Goal: Task Accomplishment & Management: Complete application form

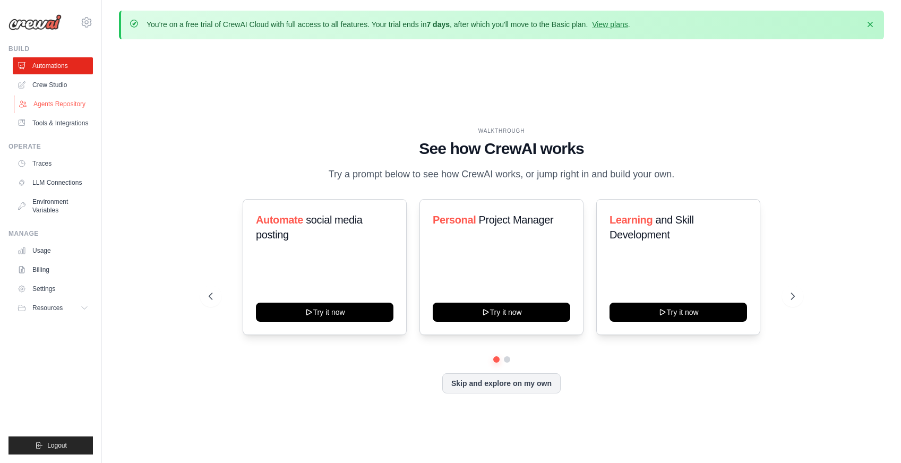
click at [62, 103] on link "Agents Repository" at bounding box center [54, 104] width 80 height 17
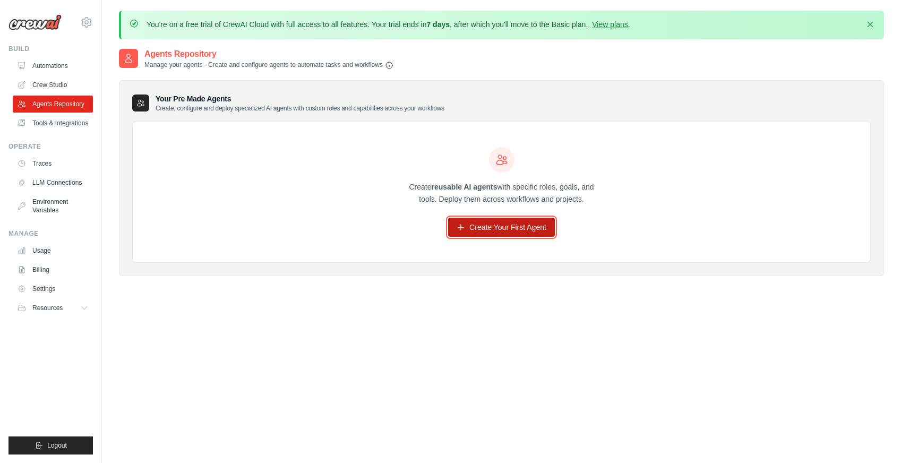
click at [499, 233] on link "Create Your First Agent" at bounding box center [501, 227] width 107 height 19
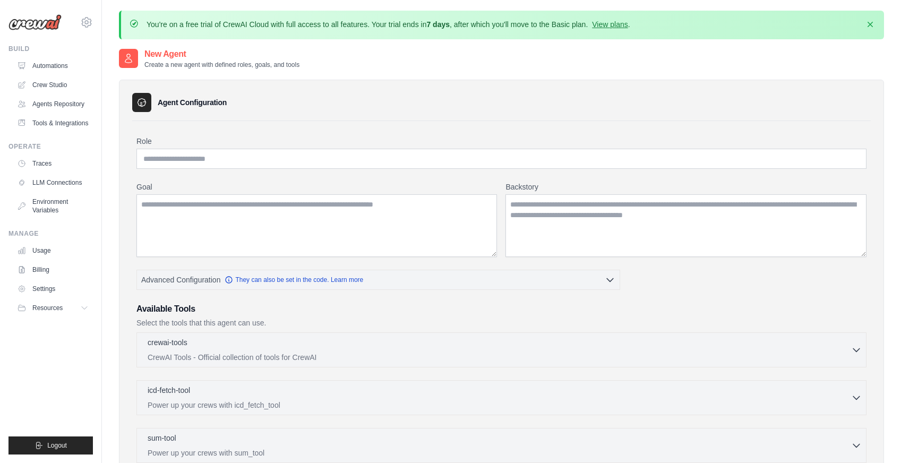
click at [665, 128] on div "Role Goal [GEOGRAPHIC_DATA] Advanced Configuration They can also be set in the …" at bounding box center [501, 408] width 739 height 574
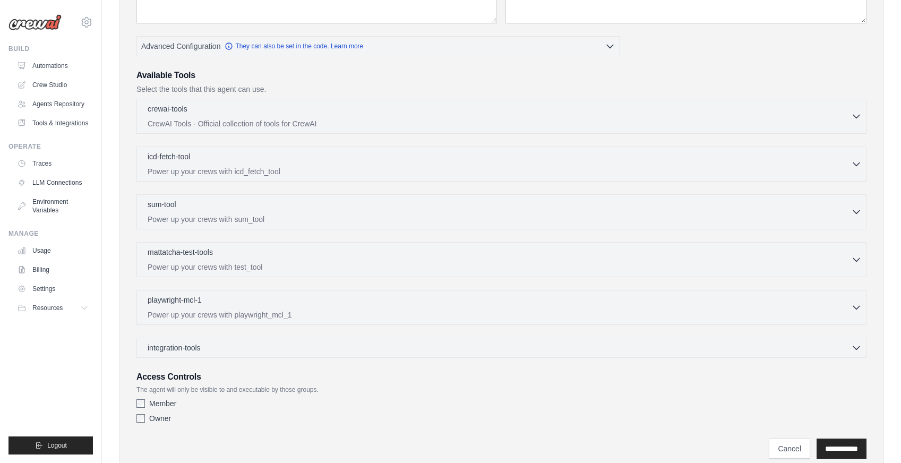
scroll to position [255, 0]
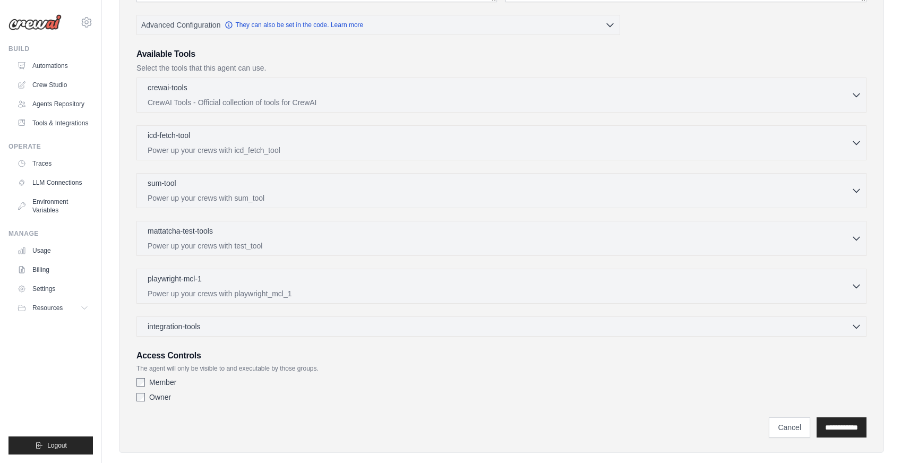
click at [728, 22] on div "Role Goal [GEOGRAPHIC_DATA] Advanced Configuration They can also be set in the …" at bounding box center [501, 144] width 730 height 526
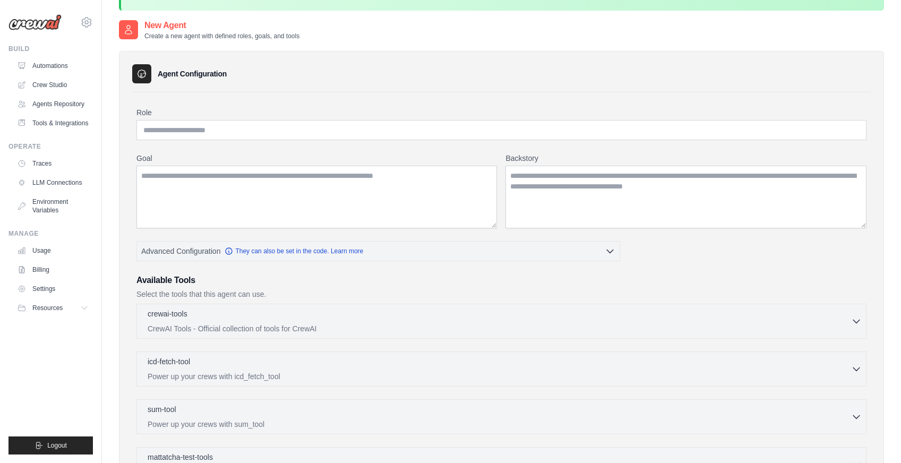
scroll to position [0, 0]
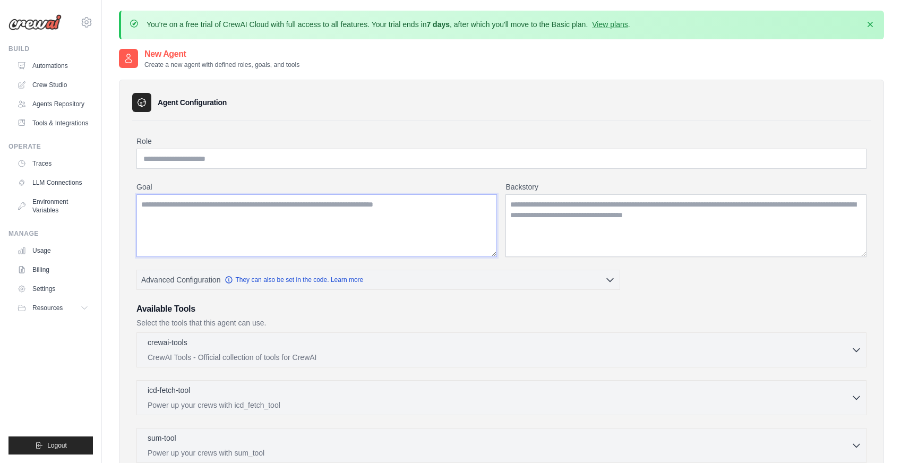
click at [383, 210] on textarea "Goal" at bounding box center [316, 225] width 361 height 63
click at [488, 65] on div "New Agent Create a new agent with defined roles, goals, and tools" at bounding box center [501, 58] width 765 height 21
click at [337, 159] on input "Role" at bounding box center [501, 159] width 730 height 20
click at [416, 132] on div "Role Goal Backstory Advanced Configuration They can also be set in the code. Le…" at bounding box center [501, 408] width 739 height 574
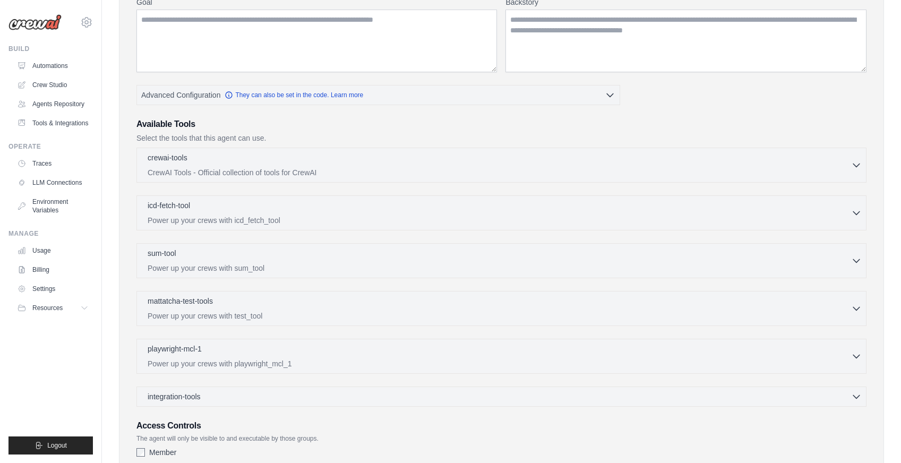
scroll to position [212, 0]
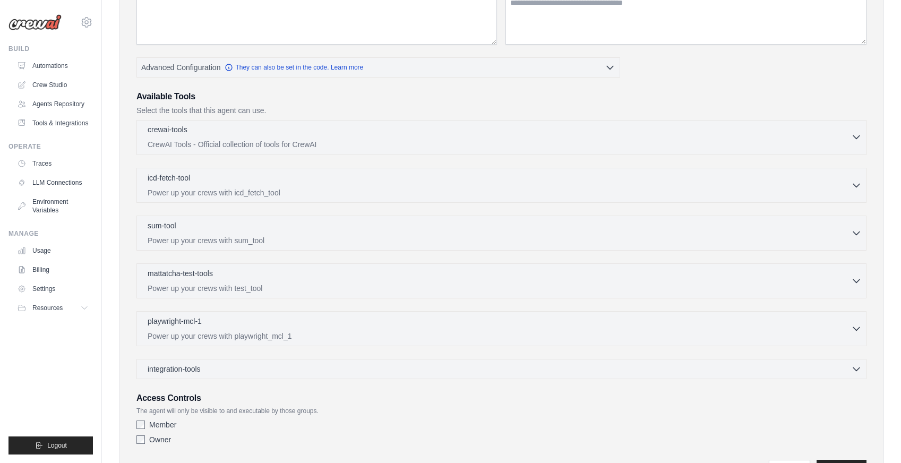
click at [856, 136] on icon "button" at bounding box center [856, 137] width 11 height 11
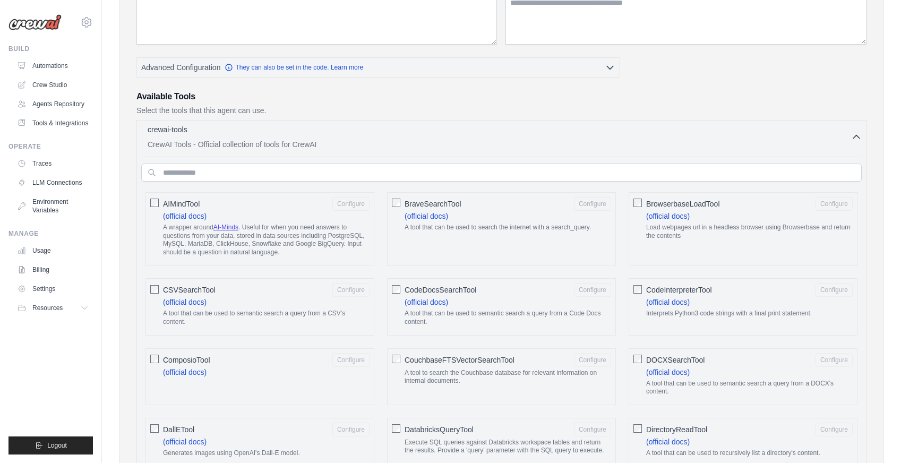
click at [856, 136] on icon "button" at bounding box center [856, 137] width 11 height 11
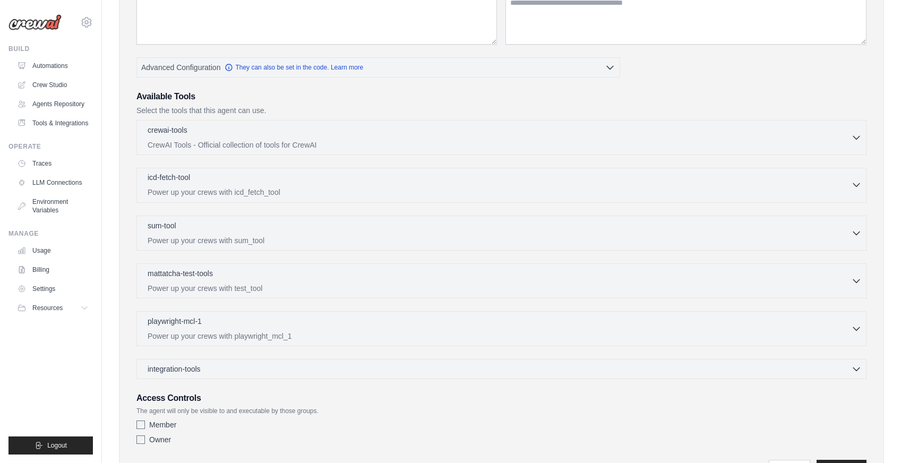
click at [856, 183] on icon "button" at bounding box center [856, 185] width 11 height 11
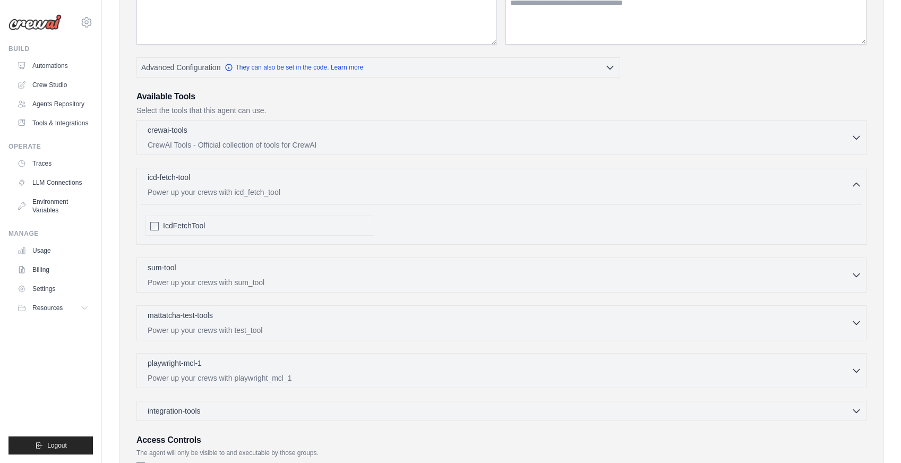
click at [856, 183] on icon "button" at bounding box center [856, 184] width 6 height 3
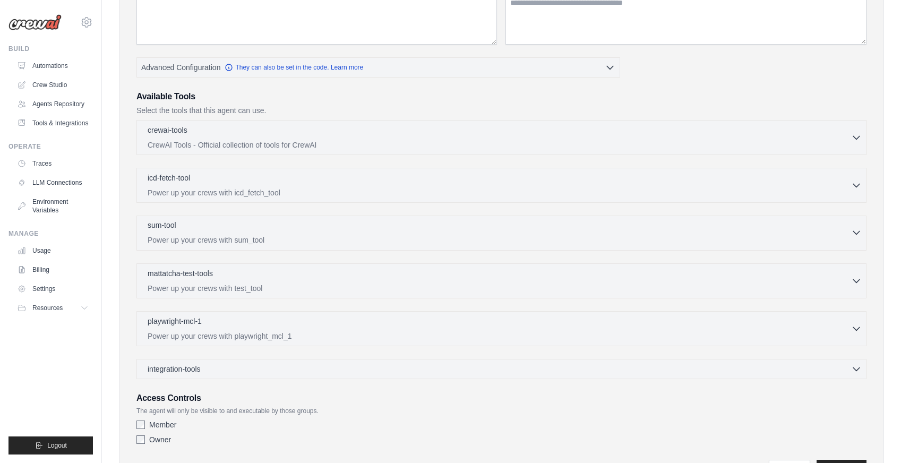
click at [858, 234] on icon "button" at bounding box center [856, 232] width 11 height 11
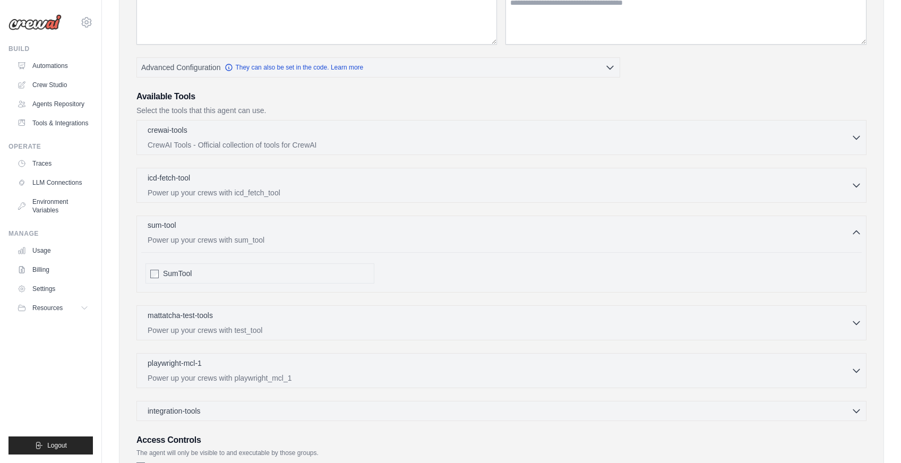
click at [858, 234] on icon "button" at bounding box center [856, 232] width 11 height 11
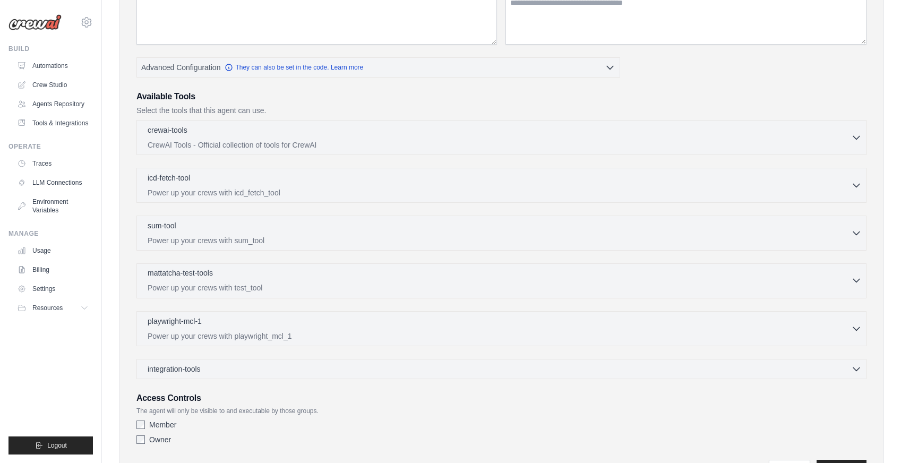
click at [853, 281] on icon "button" at bounding box center [856, 280] width 11 height 11
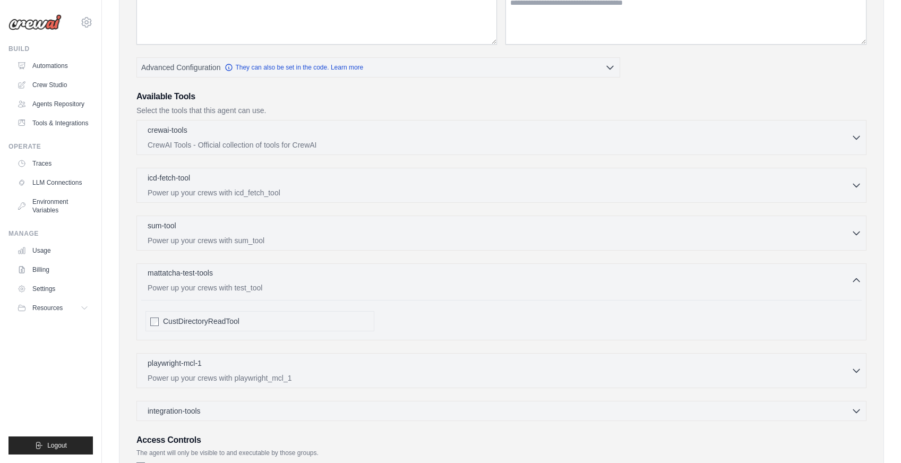
click at [853, 281] on icon "button" at bounding box center [856, 280] width 6 height 3
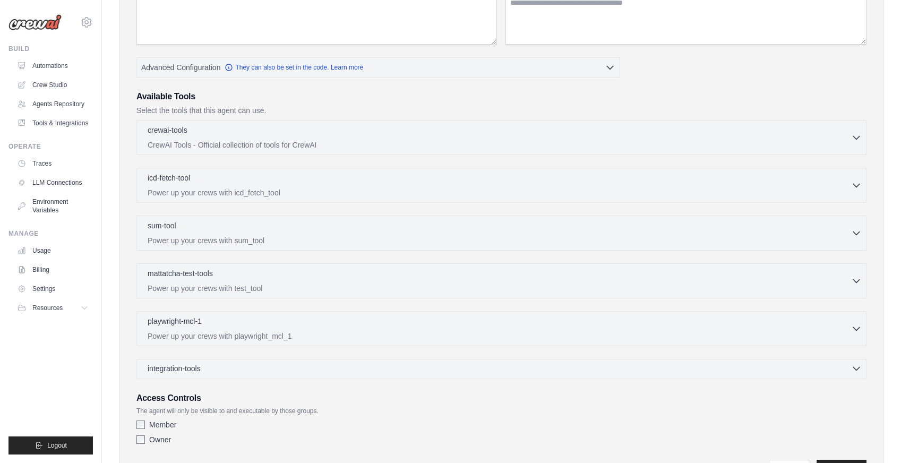
click at [856, 369] on icon "button" at bounding box center [856, 369] width 6 height 3
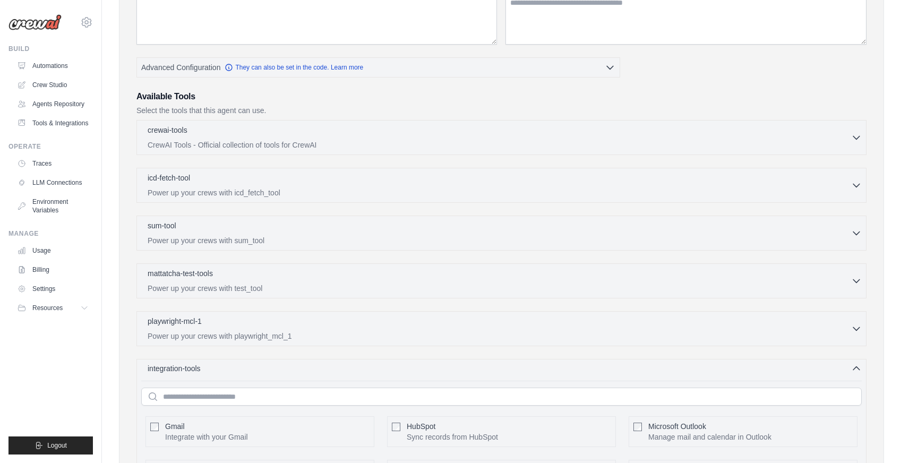
click at [856, 369] on icon "button" at bounding box center [856, 368] width 11 height 11
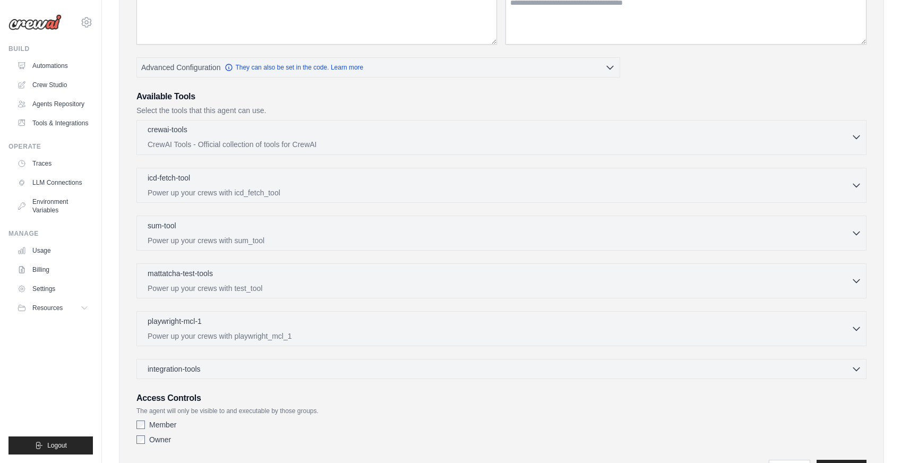
click at [857, 137] on icon "button" at bounding box center [856, 137] width 6 height 3
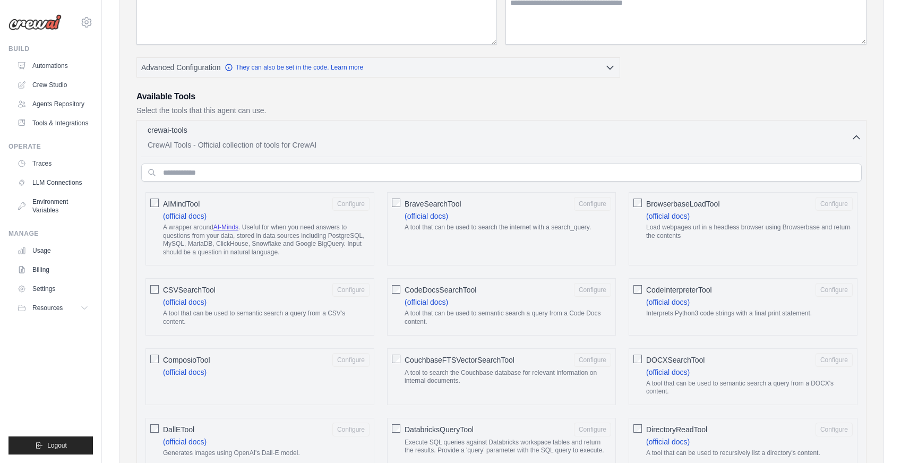
click at [194, 204] on span "AIMindTool" at bounding box center [181, 204] width 37 height 11
click at [159, 205] on div "AIMindTool Configure (official docs) A wrapper around AI-Minds . Useful for whe…" at bounding box center [260, 228] width 229 height 73
click at [178, 206] on span "AIMindTool" at bounding box center [181, 204] width 37 height 11
click at [419, 202] on span "BraveSearchTool" at bounding box center [433, 204] width 57 height 11
click at [645, 204] on div "BrowserbaseLoadTool Configure (official docs) Load webpages url in a headless b…" at bounding box center [743, 228] width 229 height 73
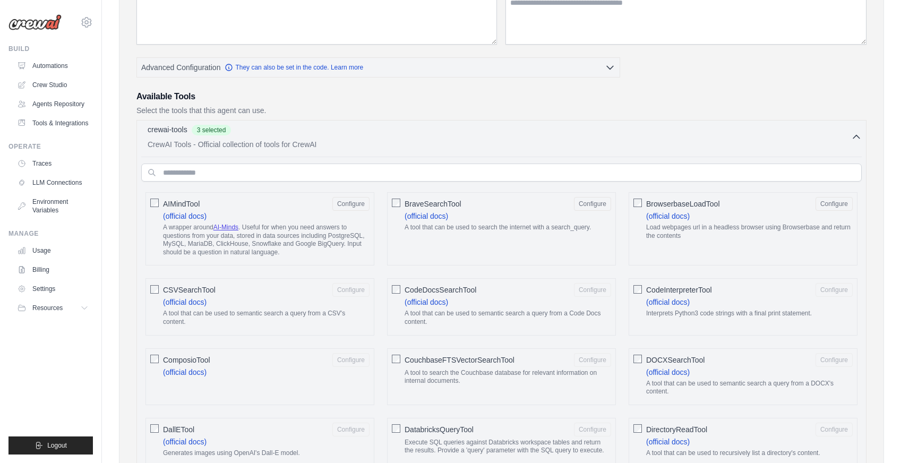
click at [857, 136] on icon "button" at bounding box center [856, 137] width 11 height 11
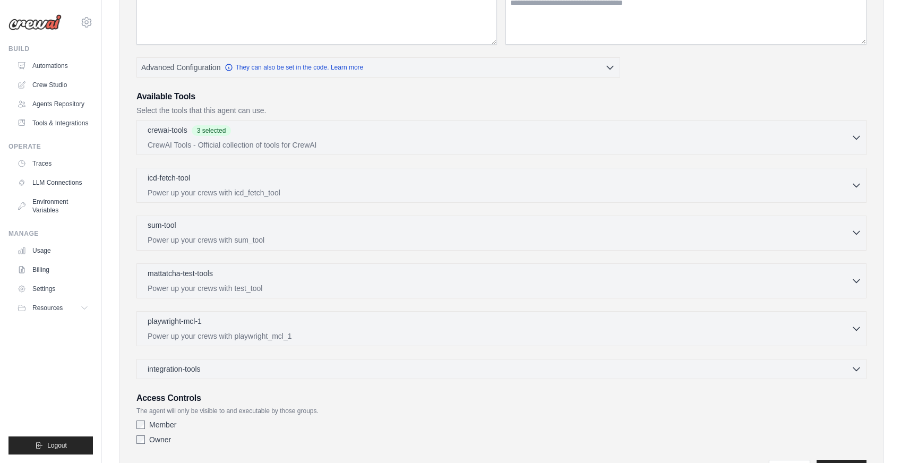
click at [317, 229] on div "sum-tool 0 selected" at bounding box center [500, 226] width 704 height 13
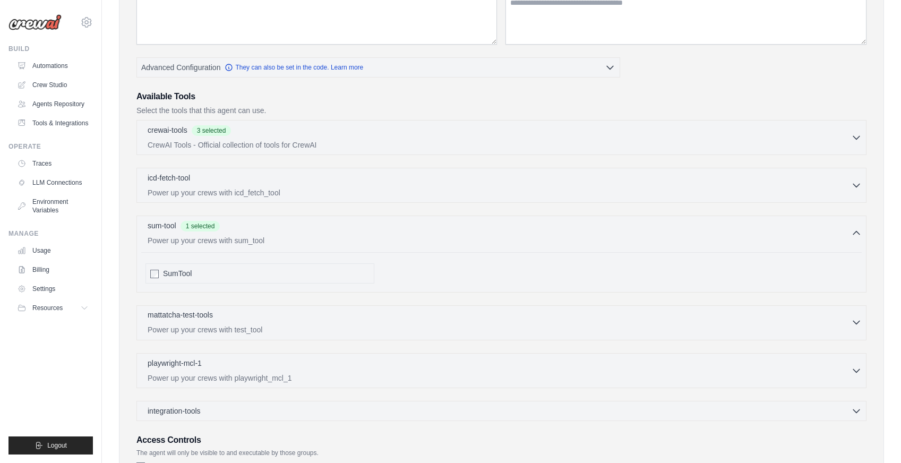
click at [193, 326] on p "Power up your crews with test_tool" at bounding box center [500, 330] width 704 height 11
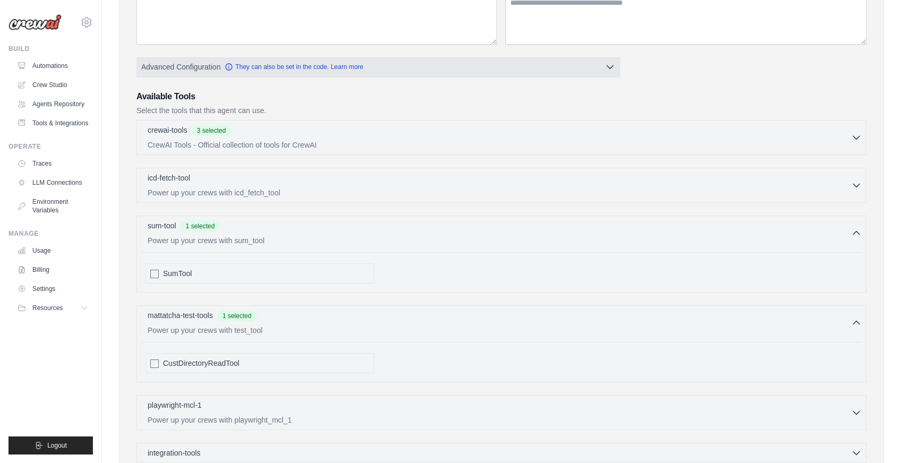
click at [612, 71] on icon "button" at bounding box center [610, 67] width 11 height 11
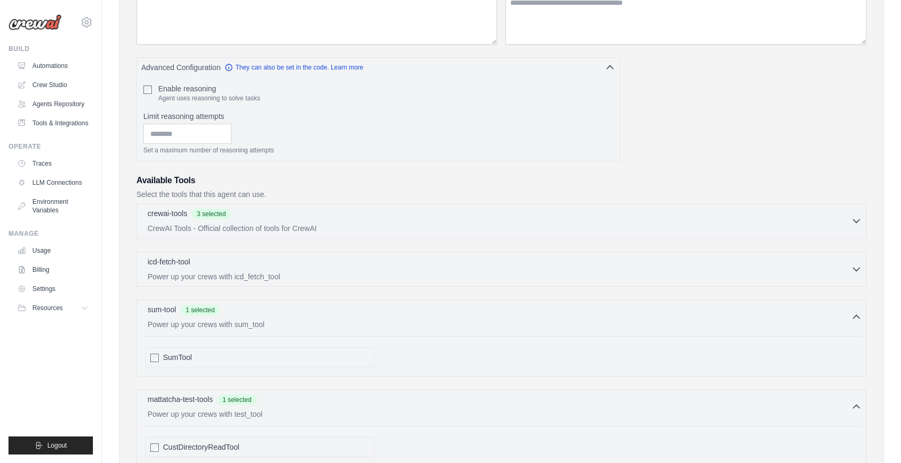
click at [221, 212] on span "3 selected" at bounding box center [212, 214] width 40 height 11
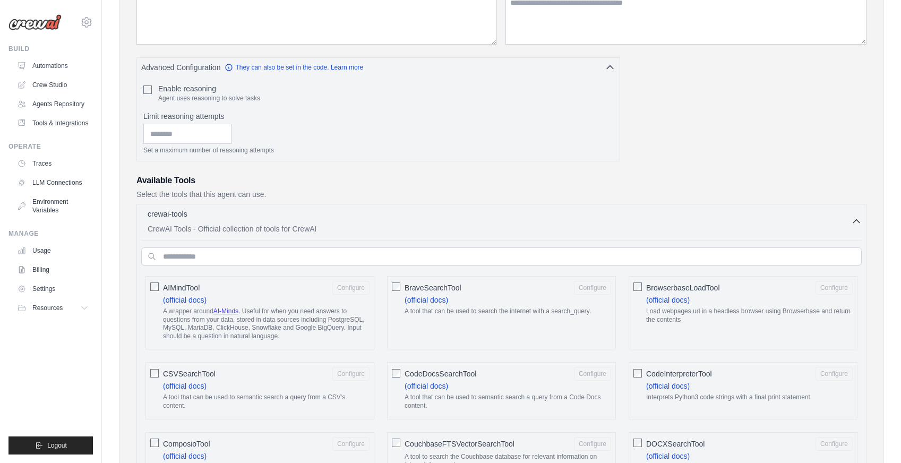
click at [692, 189] on p "Select the tools that this agent can use." at bounding box center [501, 194] width 730 height 11
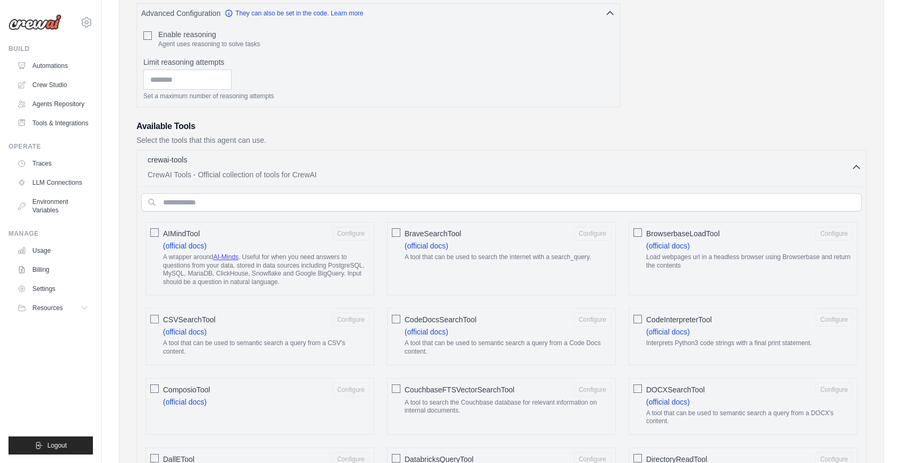
scroll to position [255, 0]
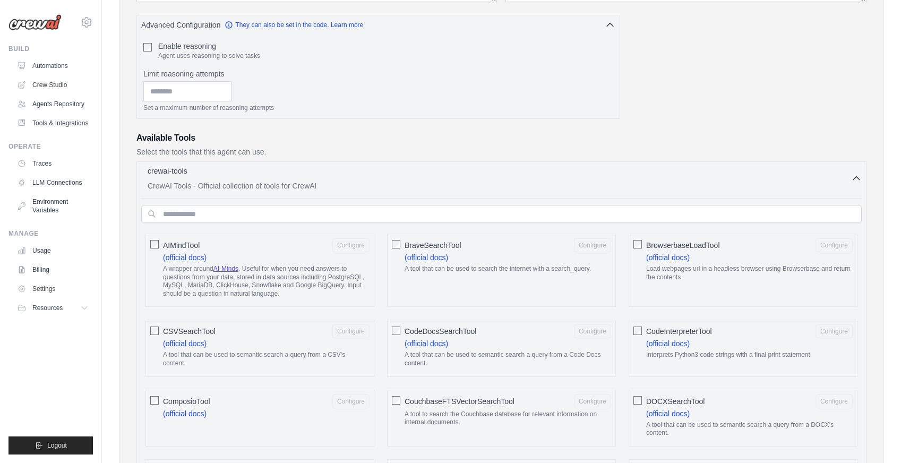
click at [858, 175] on icon "button" at bounding box center [856, 178] width 11 height 11
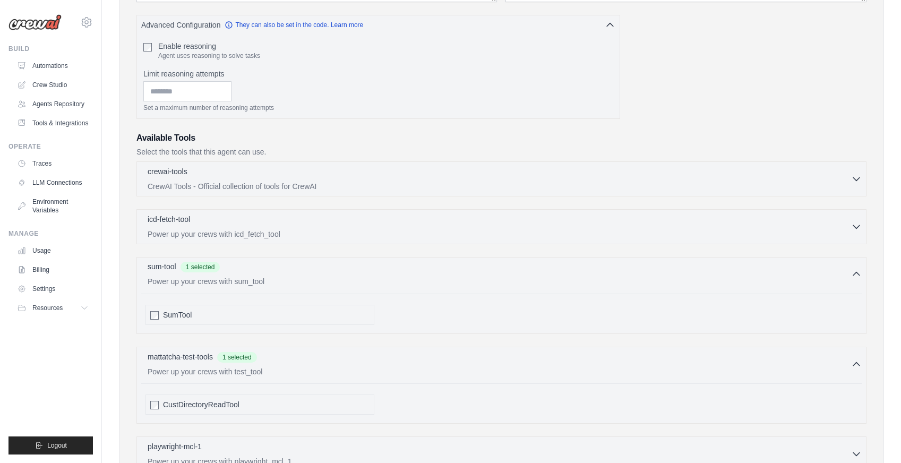
click at [722, 272] on div "sum-tool 1 selected" at bounding box center [500, 267] width 704 height 13
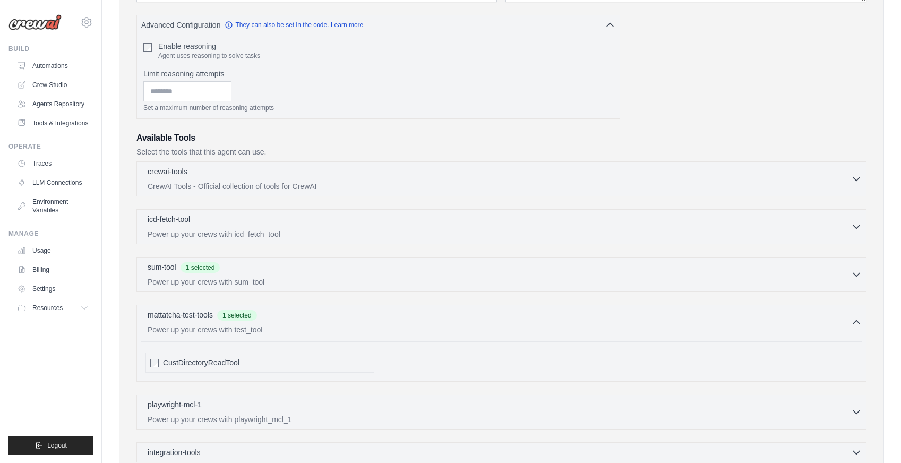
click at [157, 368] on div at bounding box center [154, 362] width 8 height 11
click at [859, 323] on icon "button" at bounding box center [856, 322] width 11 height 11
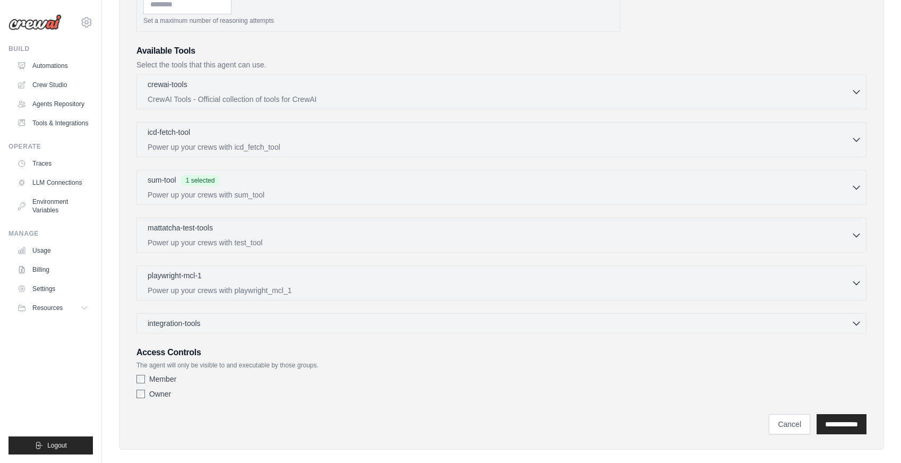
scroll to position [335, 0]
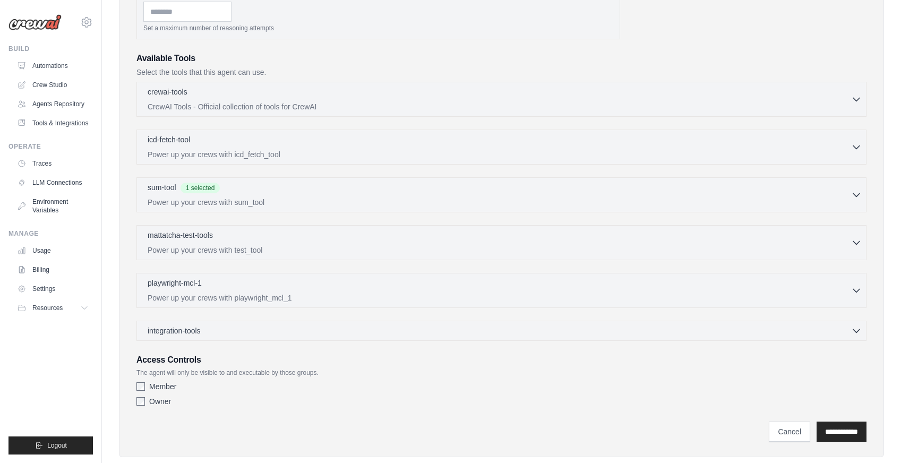
click at [786, 375] on p "The agent will only be visible to and executable by those groups." at bounding box center [501, 373] width 730 height 8
click at [819, 68] on p "Select the tools that this agent can use." at bounding box center [501, 72] width 730 height 11
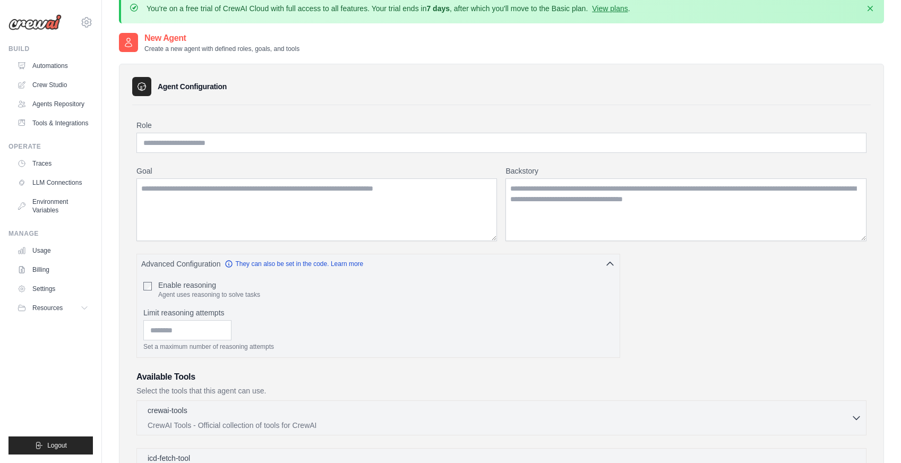
scroll to position [0, 0]
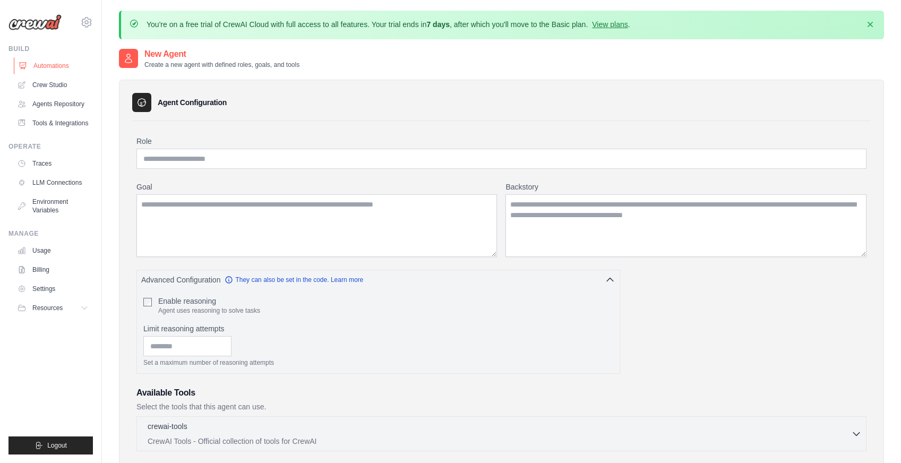
click at [62, 65] on link "Automations" at bounding box center [54, 65] width 80 height 17
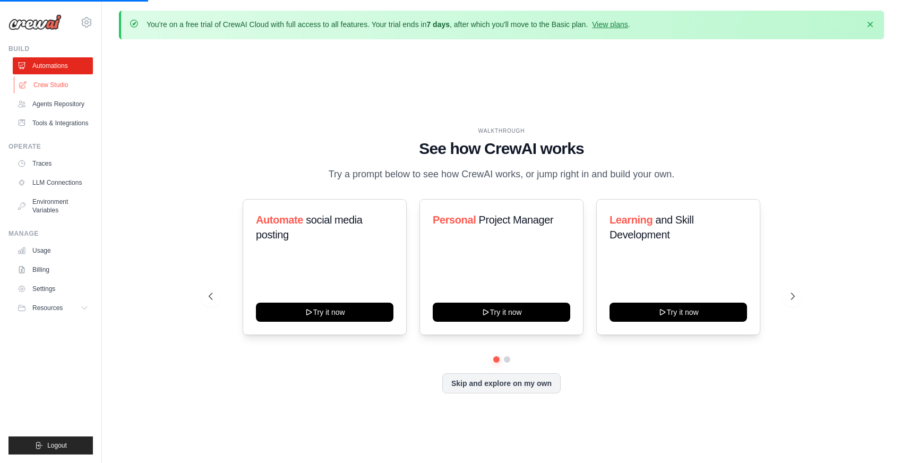
click at [56, 90] on link "Crew Studio" at bounding box center [54, 84] width 80 height 17
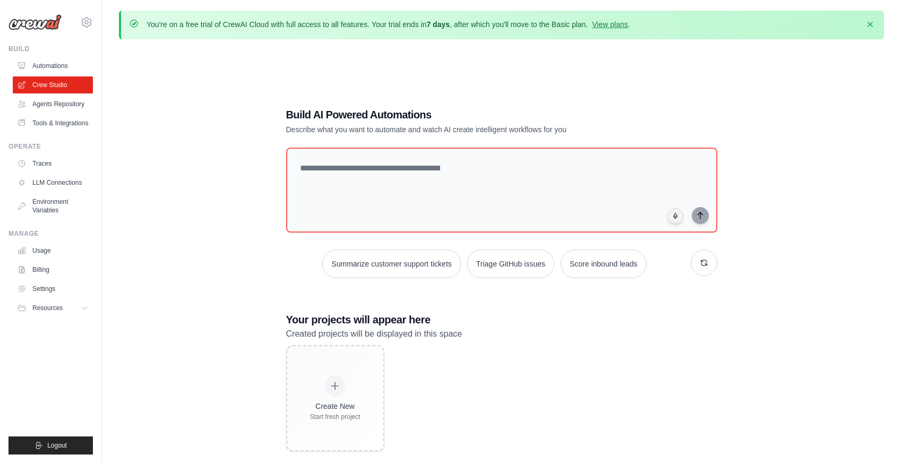
click at [259, 237] on div "Build AI Powered Automations Describe what you want to automate and watch AI cr…" at bounding box center [501, 279] width 765 height 463
click at [406, 261] on button "Summarize customer support tickets" at bounding box center [391, 264] width 138 height 29
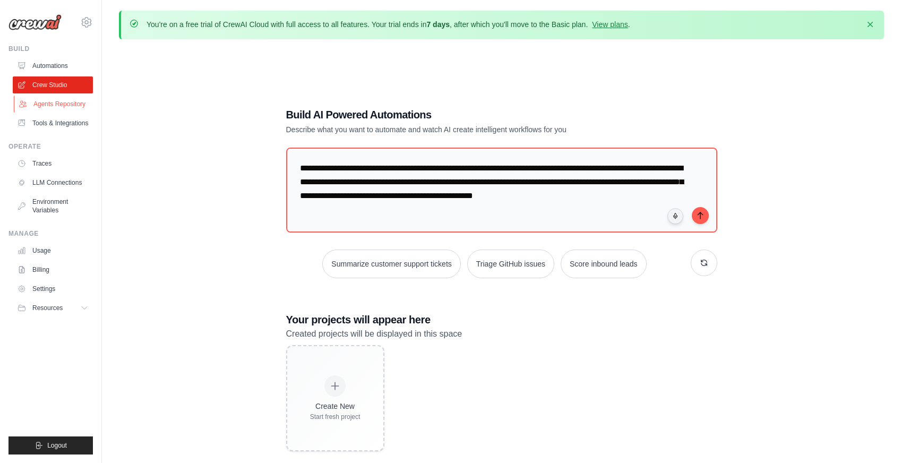
click at [65, 104] on link "Agents Repository" at bounding box center [54, 104] width 80 height 17
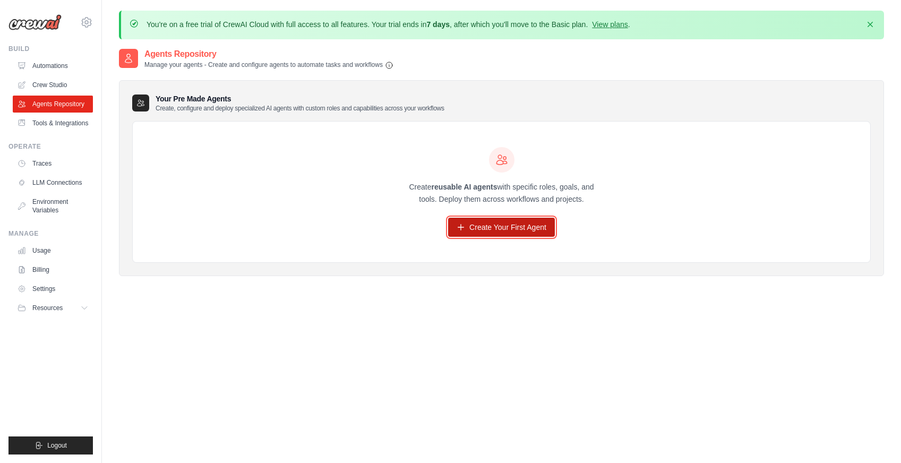
click at [518, 230] on link "Create Your First Agent" at bounding box center [501, 227] width 107 height 19
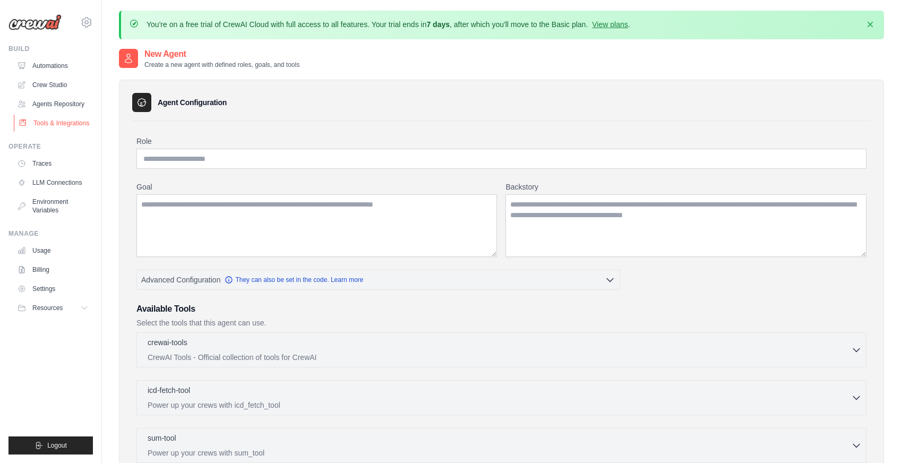
click at [67, 124] on link "Tools & Integrations" at bounding box center [54, 123] width 80 height 17
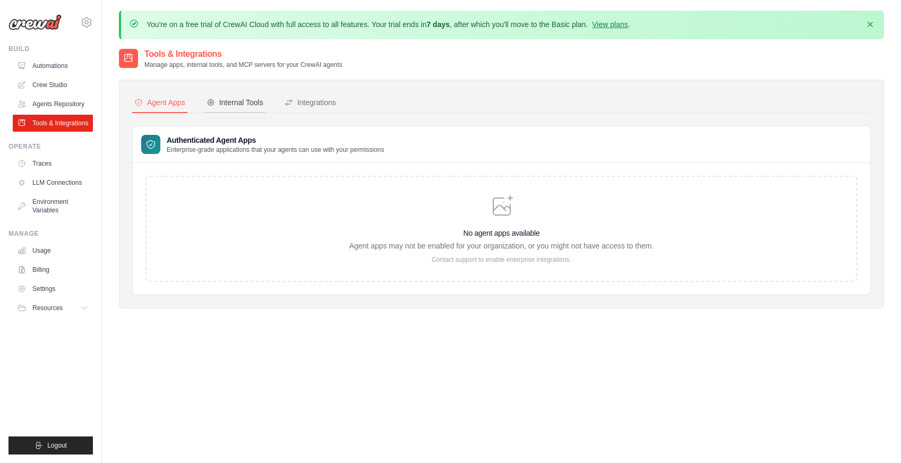
click at [258, 101] on div "Internal Tools" at bounding box center [235, 102] width 57 height 11
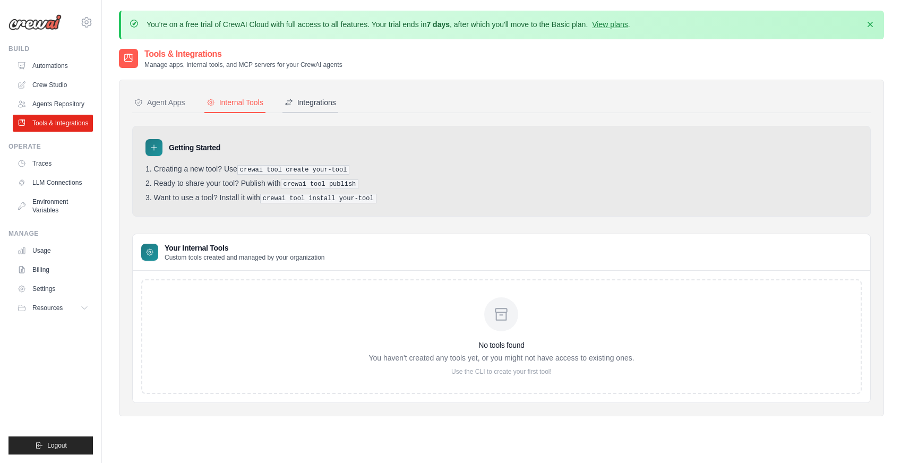
click at [326, 106] on div "Integrations" at bounding box center [311, 102] width 52 height 11
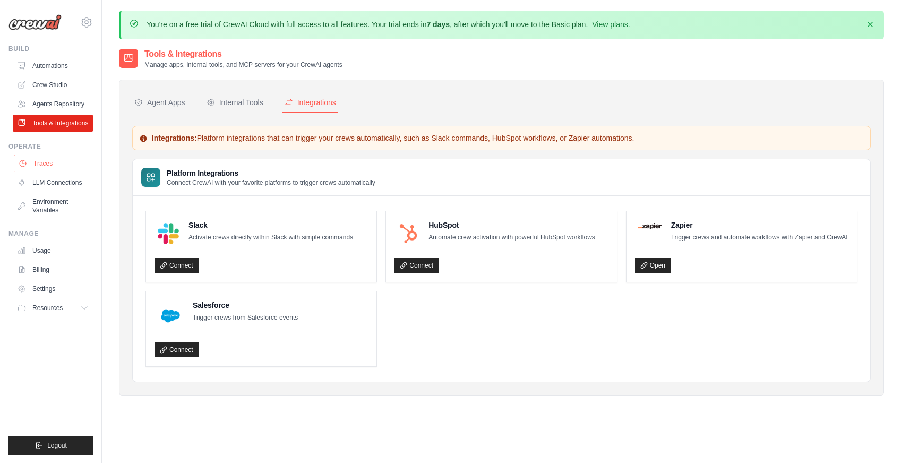
click at [66, 168] on link "Traces" at bounding box center [54, 163] width 80 height 17
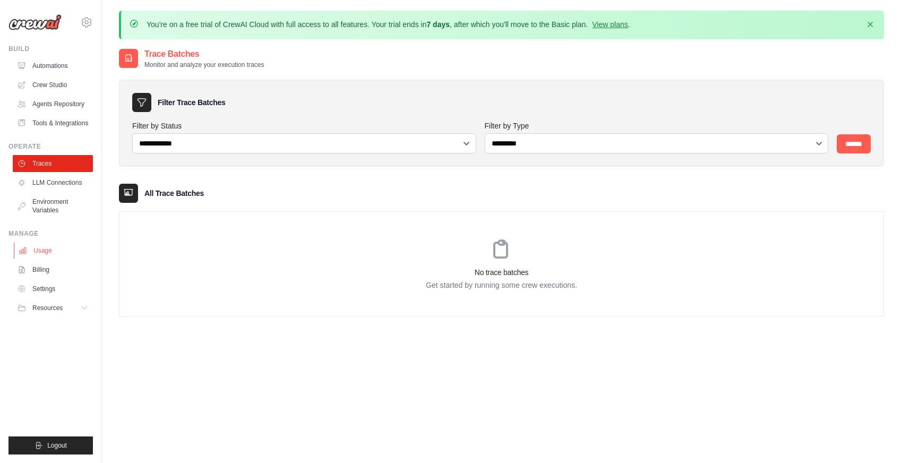
click at [54, 251] on link "Usage" at bounding box center [54, 250] width 80 height 17
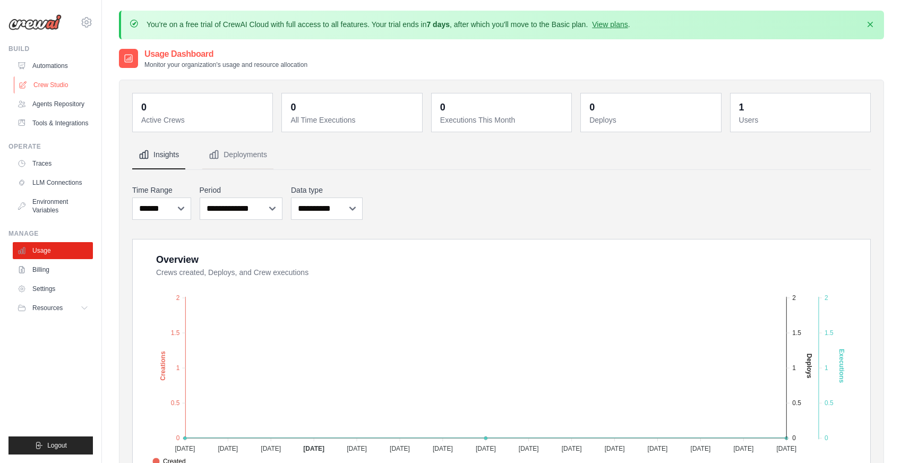
click at [57, 86] on link "Crew Studio" at bounding box center [54, 84] width 80 height 17
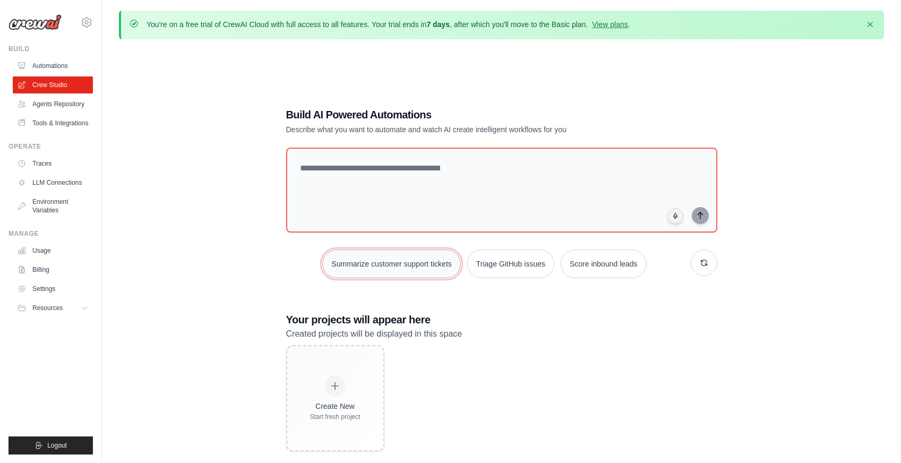
click at [434, 267] on button "Summarize customer support tickets" at bounding box center [391, 264] width 138 height 29
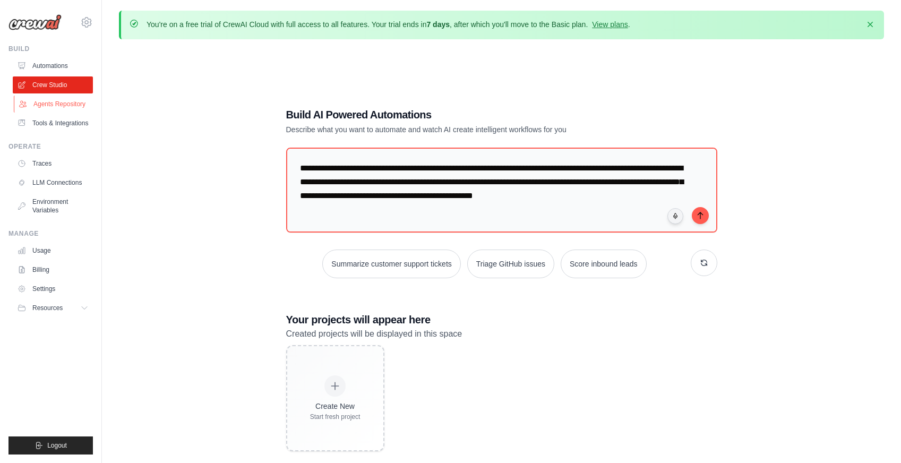
click at [69, 105] on link "Agents Repository" at bounding box center [54, 104] width 80 height 17
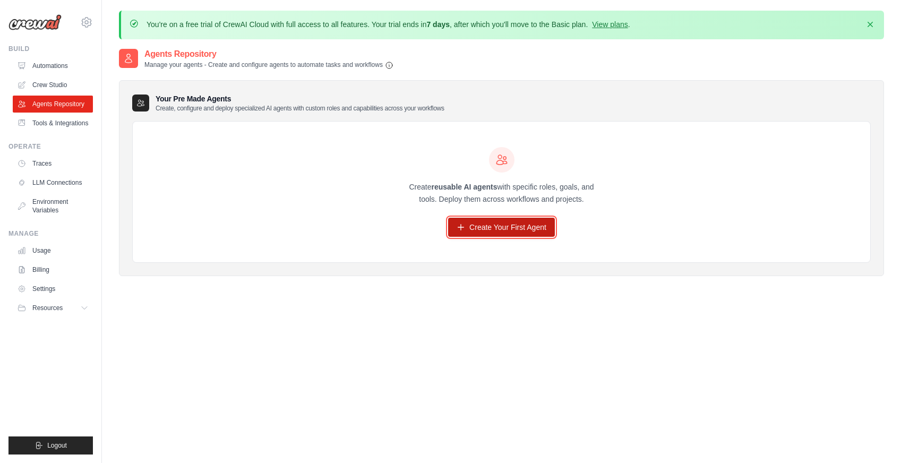
click at [520, 227] on link "Create Your First Agent" at bounding box center [501, 227] width 107 height 19
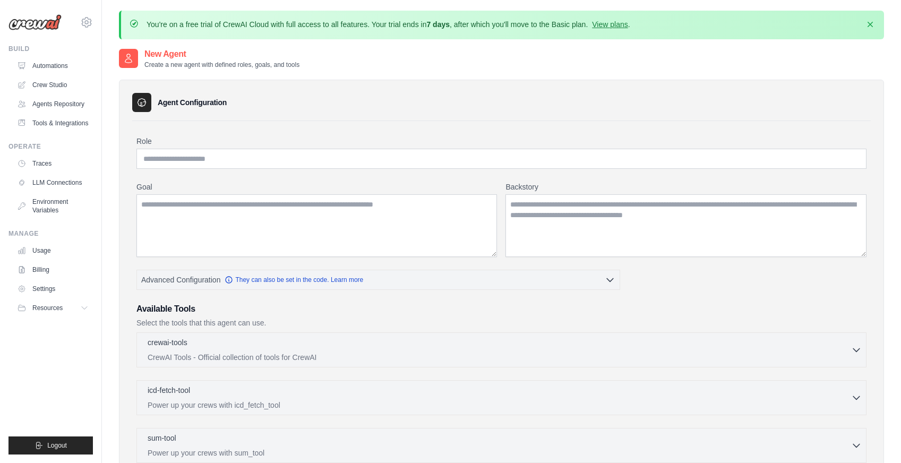
click at [524, 96] on div "Agent Configuration" at bounding box center [501, 102] width 739 height 19
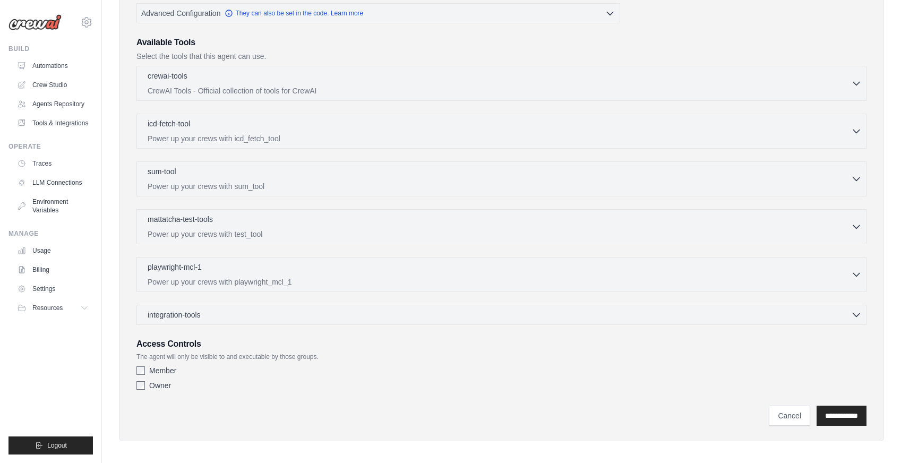
scroll to position [272, 0]
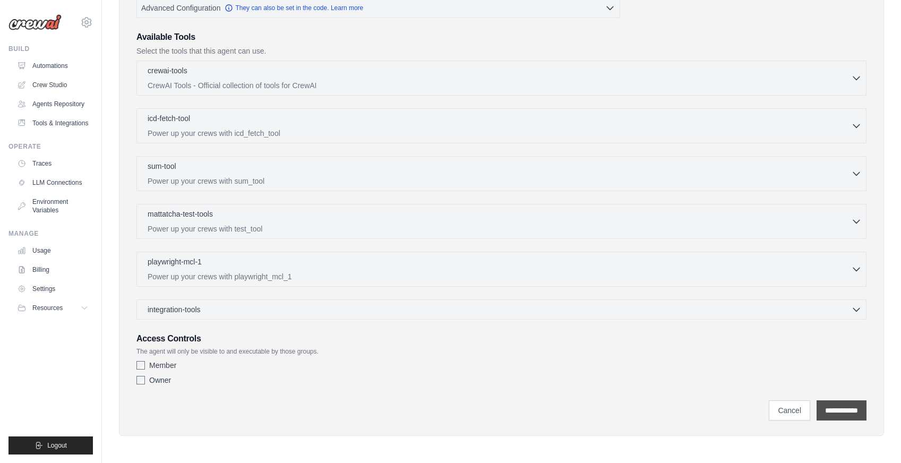
click at [839, 415] on input "**********" at bounding box center [842, 410] width 50 height 20
click at [855, 412] on input "**********" at bounding box center [842, 410] width 50 height 20
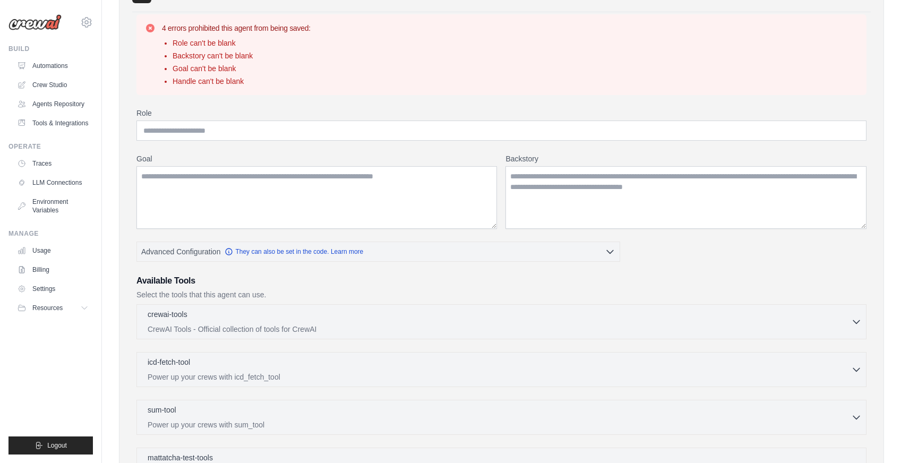
scroll to position [0, 0]
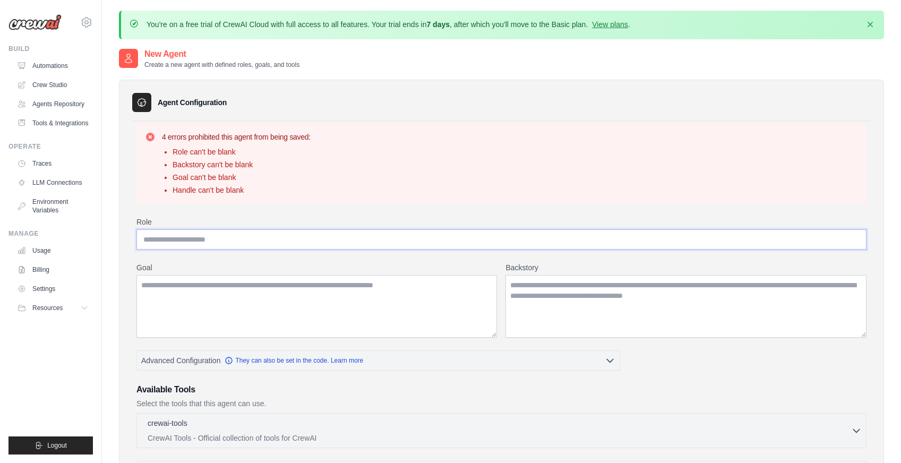
click at [439, 242] on input "Role" at bounding box center [501, 239] width 730 height 20
type input "**********"
type textarea "*"
click at [496, 392] on h3 "Available Tools" at bounding box center [501, 389] width 730 height 13
click at [272, 285] on textarea "Goal" at bounding box center [316, 306] width 361 height 63
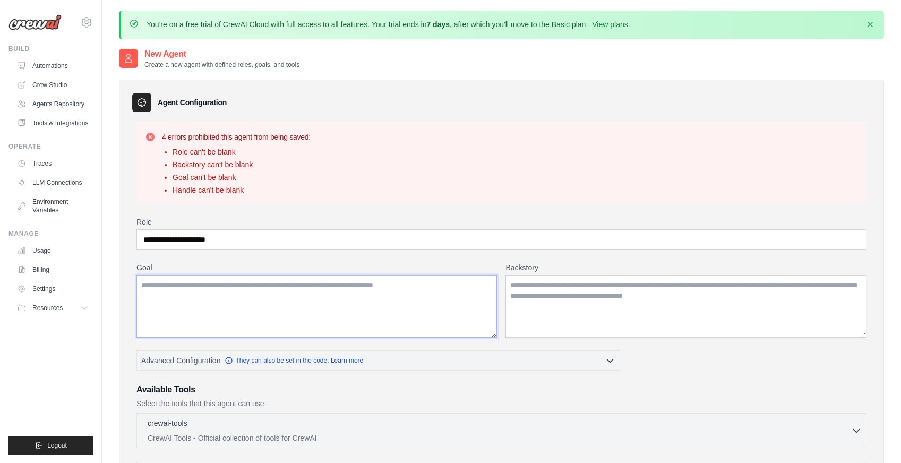
paste textarea "**********"
type textarea "**********"
click at [536, 287] on textarea "Backstory" at bounding box center [686, 306] width 361 height 63
paste textarea "**********"
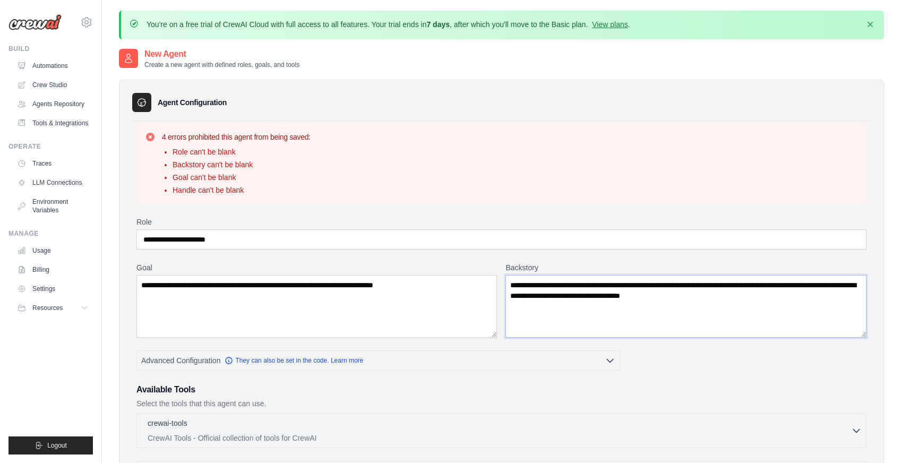
type textarea "**********"
click at [869, 266] on div "**********" at bounding box center [501, 448] width 739 height 654
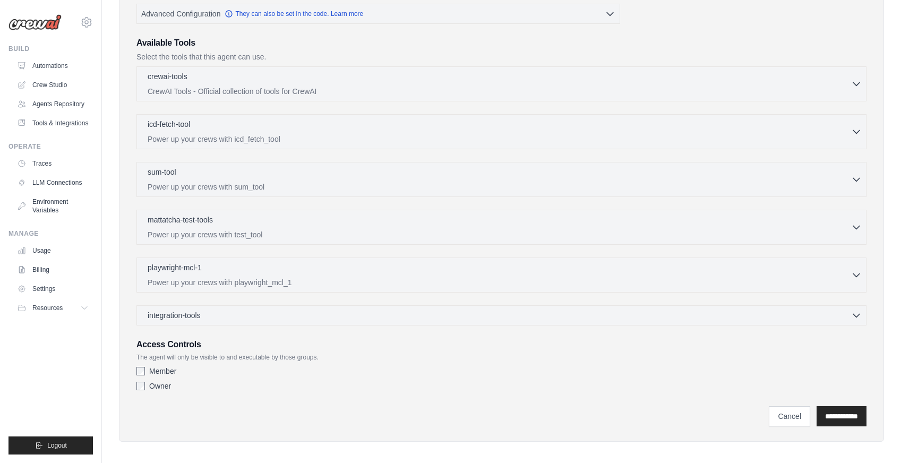
scroll to position [353, 0]
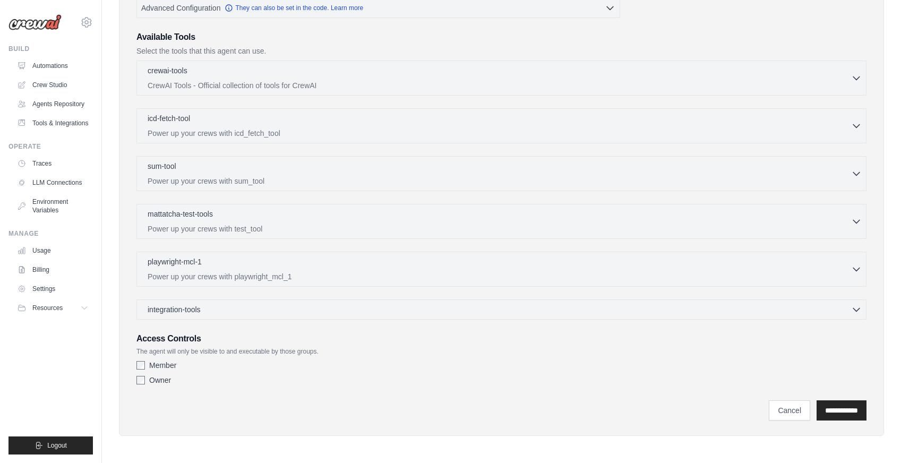
click at [170, 368] on label "Member" at bounding box center [162, 365] width 27 height 11
click at [840, 414] on input "**********" at bounding box center [842, 410] width 50 height 20
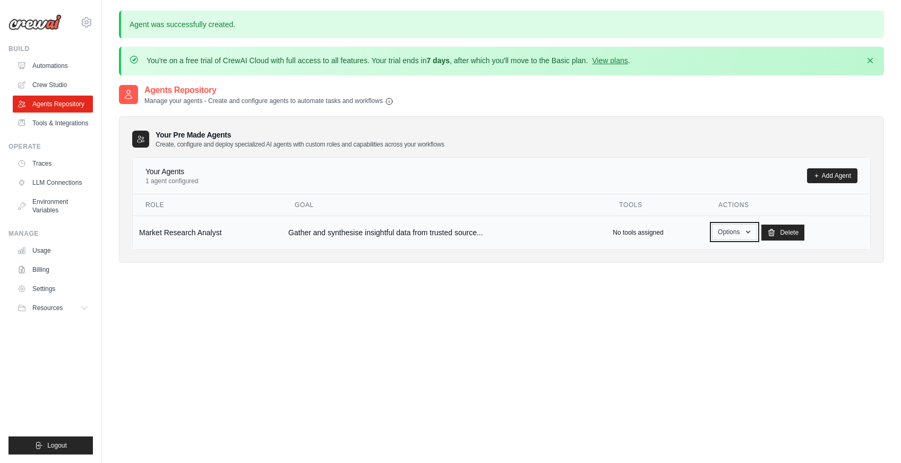
click at [753, 232] on button "Options" at bounding box center [734, 232] width 45 height 16
click at [635, 276] on div "Agents Repository Manage your agents - Create and configure agents to automate …" at bounding box center [501, 182] width 765 height 196
click at [654, 234] on p "No tools assigned" at bounding box center [638, 232] width 50 height 8
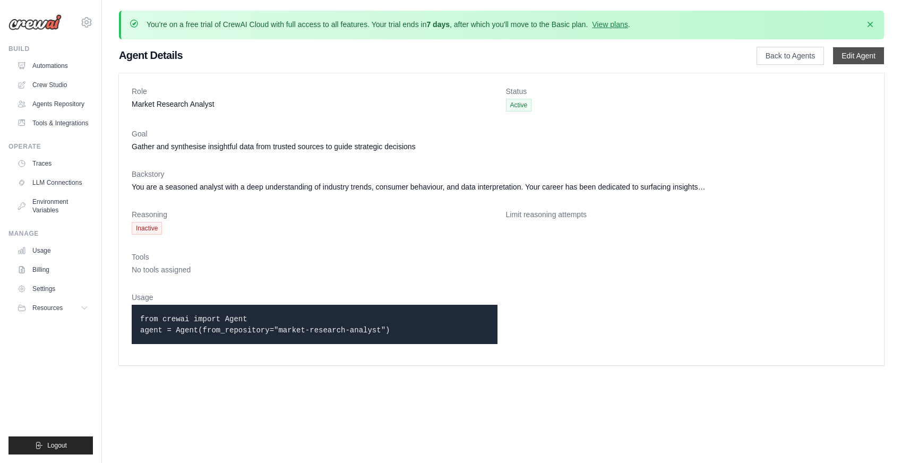
click at [868, 59] on link "Edit Agent" at bounding box center [858, 55] width 51 height 17
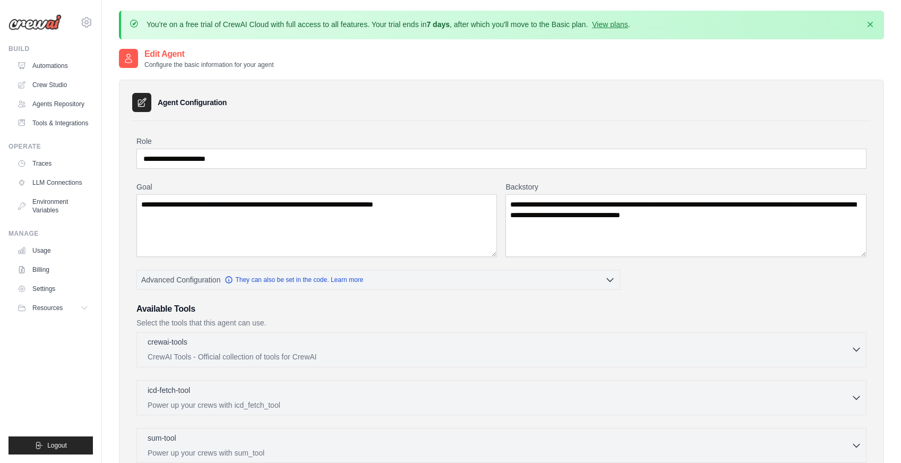
click at [625, 348] on div "crewai-tools 0 selected" at bounding box center [500, 343] width 704 height 13
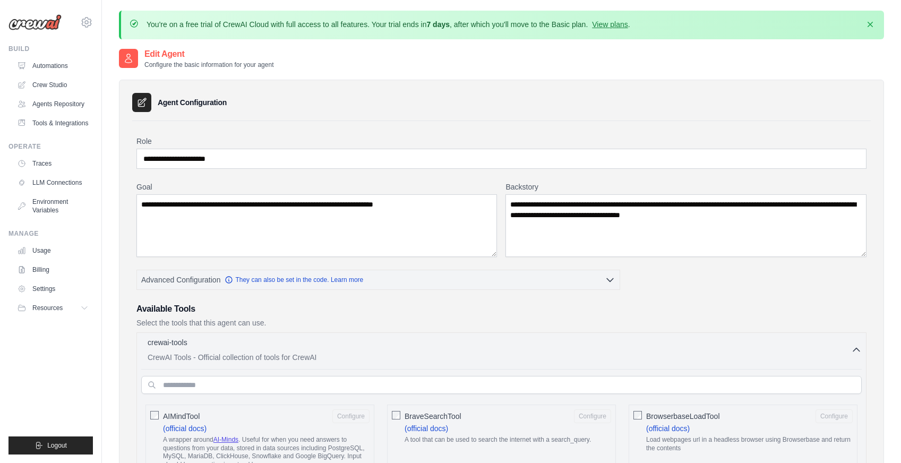
click at [179, 414] on span "AIMindTool" at bounding box center [181, 416] width 37 height 11
click at [426, 420] on span "BraveSearchTool" at bounding box center [433, 416] width 57 height 11
click at [844, 304] on h3 "Available Tools" at bounding box center [501, 309] width 730 height 13
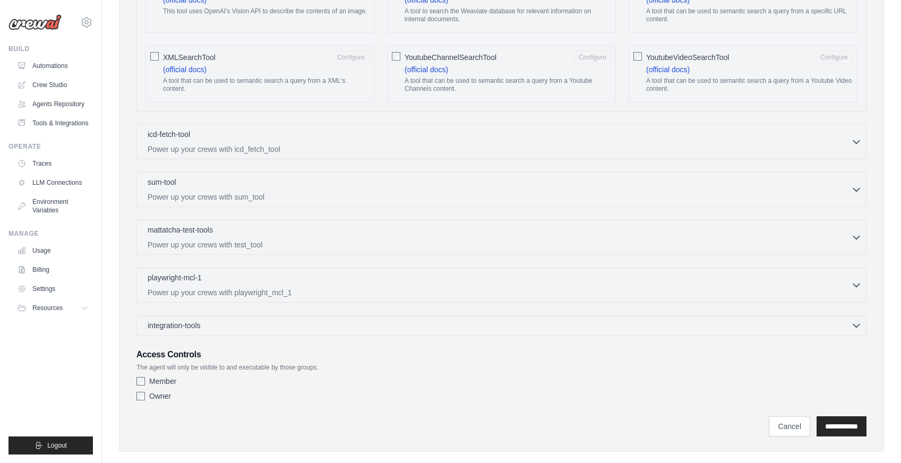
scroll to position [1913, 0]
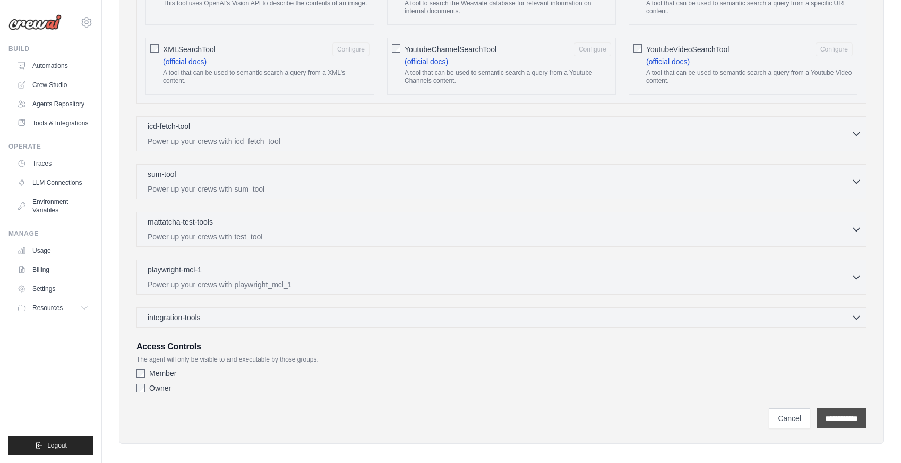
click at [842, 414] on input "**********" at bounding box center [842, 418] width 50 height 20
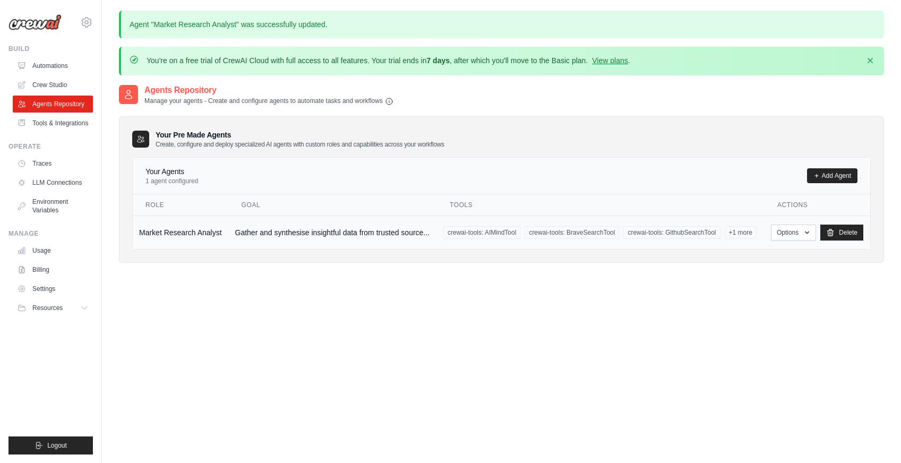
click at [744, 231] on span "+1 more" at bounding box center [741, 232] width 32 height 13
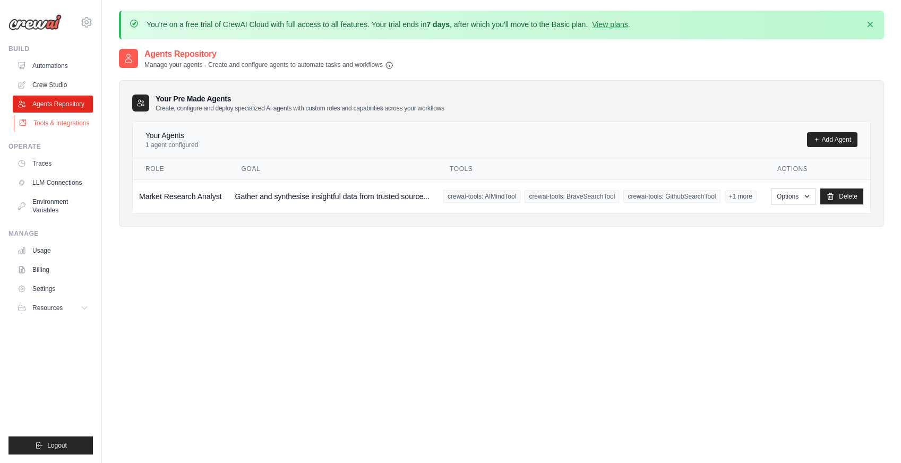
click at [67, 125] on link "Tools & Integrations" at bounding box center [54, 123] width 80 height 17
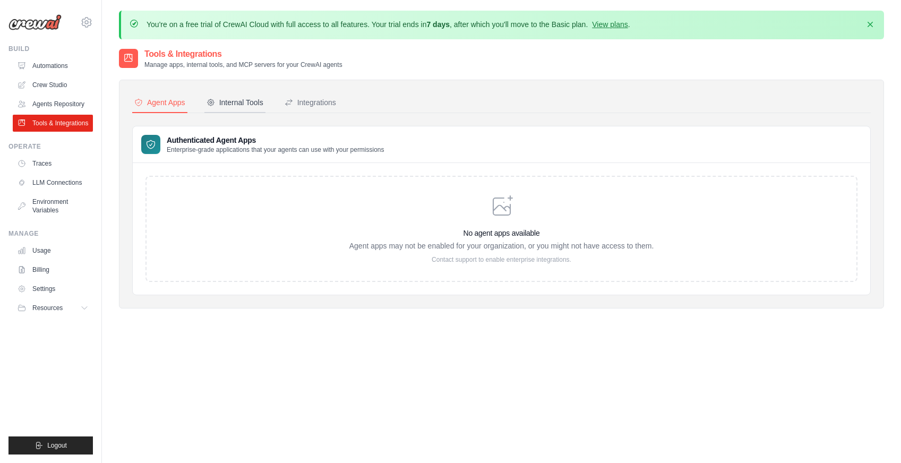
click at [256, 104] on div "Internal Tools" at bounding box center [235, 102] width 57 height 11
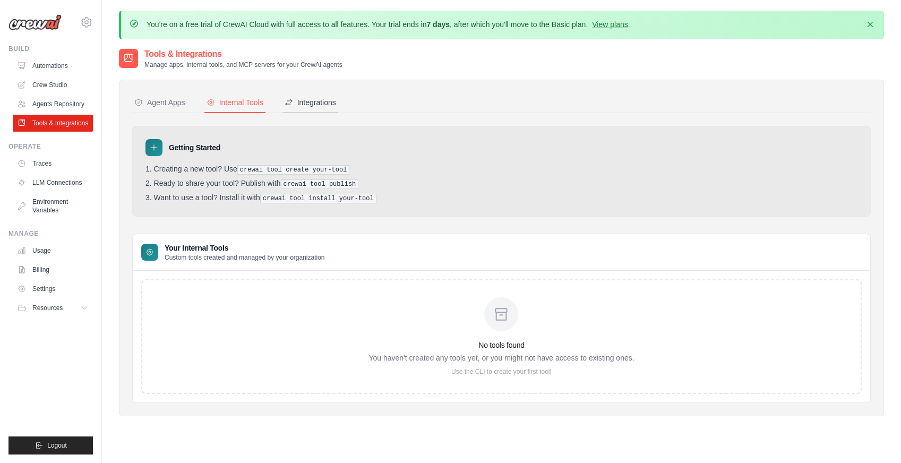
click at [313, 101] on div "Integrations" at bounding box center [311, 102] width 52 height 11
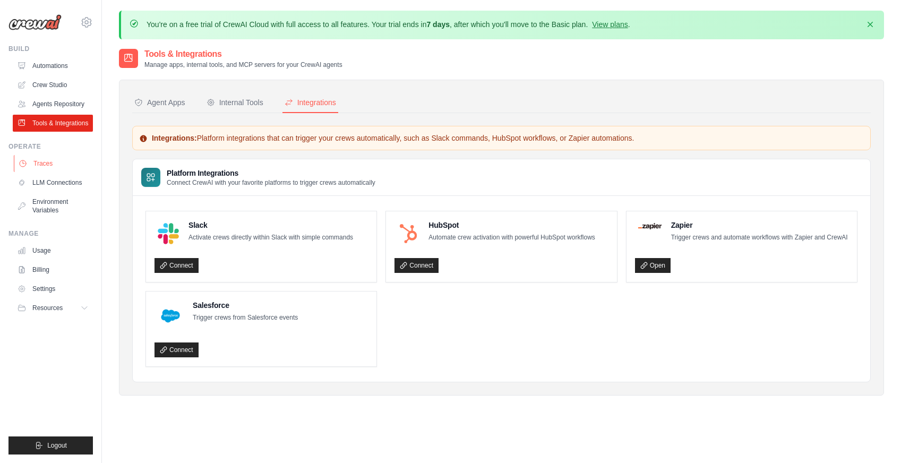
click at [42, 164] on link "Traces" at bounding box center [54, 163] width 80 height 17
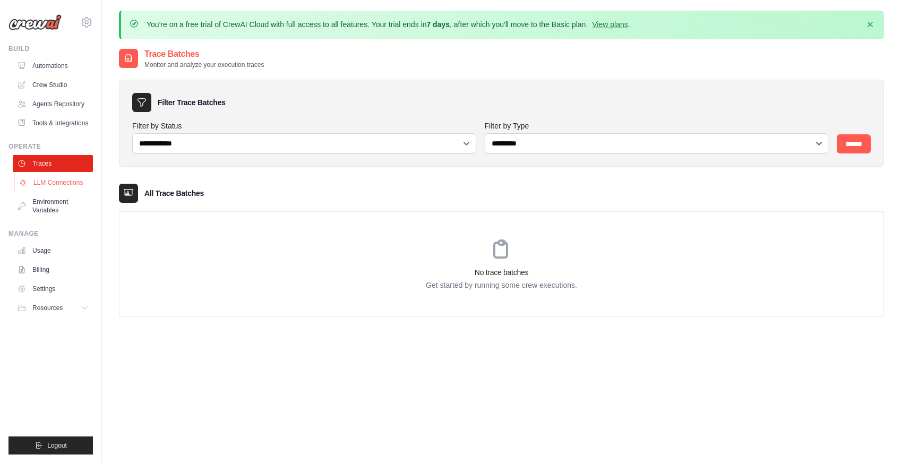
click at [53, 180] on link "LLM Connections" at bounding box center [54, 182] width 80 height 17
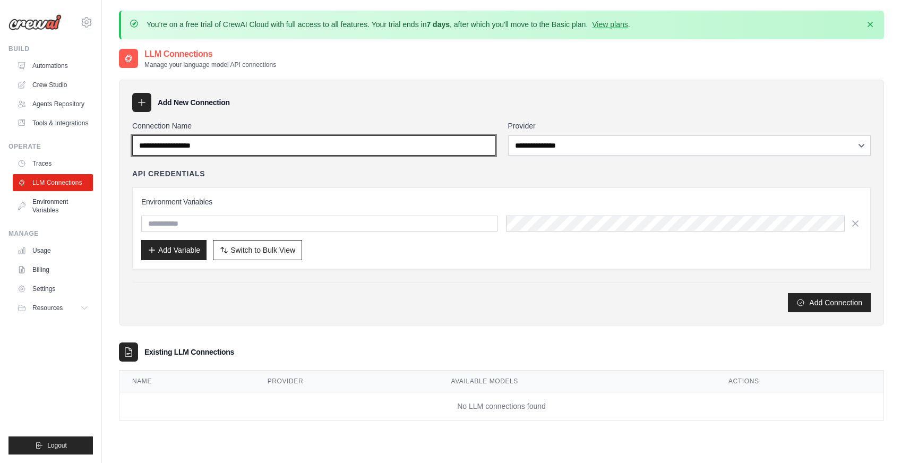
click at [349, 151] on input "Connection Name" at bounding box center [313, 145] width 363 height 20
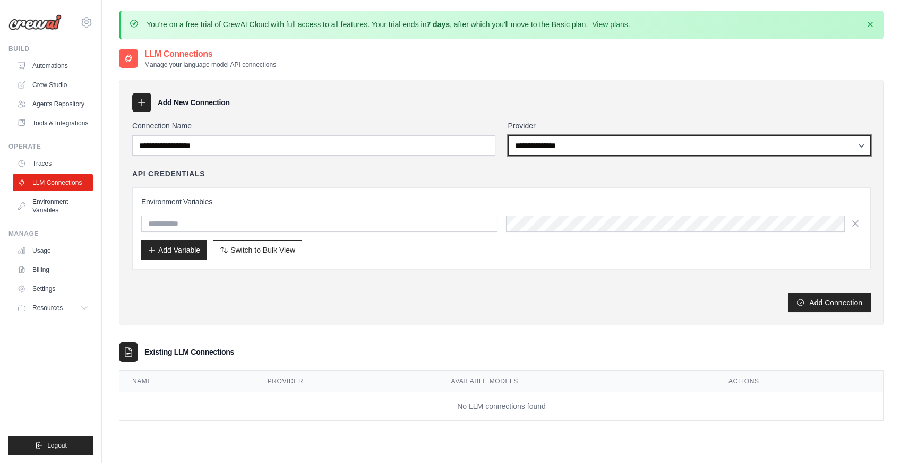
click at [548, 150] on select "**********" at bounding box center [689, 145] width 363 height 20
